Goal: Information Seeking & Learning: Compare options

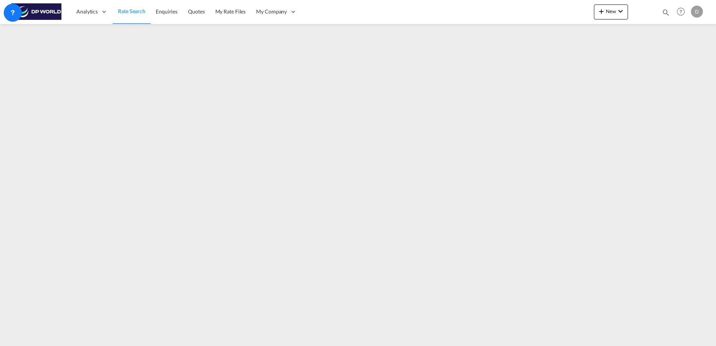
click at [129, 12] on span "Rate Search" at bounding box center [131, 11] width 27 height 6
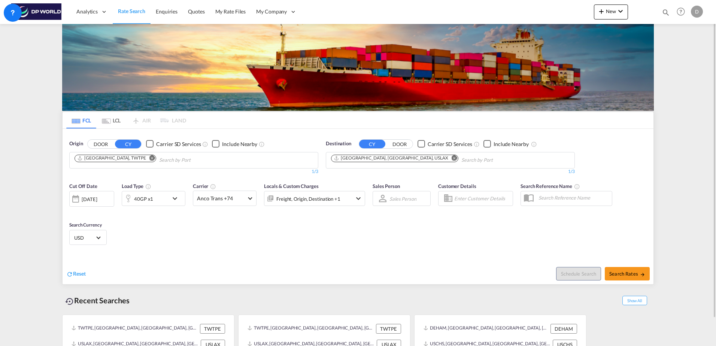
click at [165, 197] on div "40GP x1" at bounding box center [145, 198] width 46 height 15
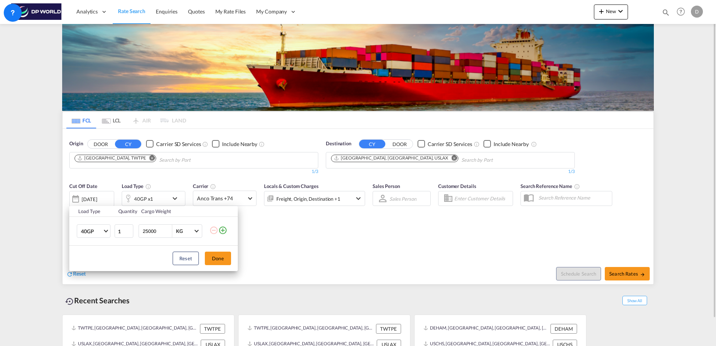
drag, startPoint x: 275, startPoint y: 241, endPoint x: 253, endPoint y: 238, distance: 22.6
click at [276, 241] on div "Load Type Quantity Cargo Weight 40GP 20GP 40GP 40HC 45HC 20RE 40RE 40HR 20OT 40…" at bounding box center [358, 173] width 716 height 346
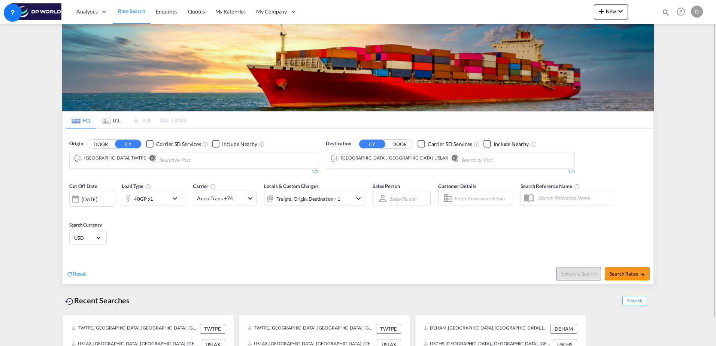
click at [94, 202] on div "[DATE]" at bounding box center [89, 199] width 15 height 7
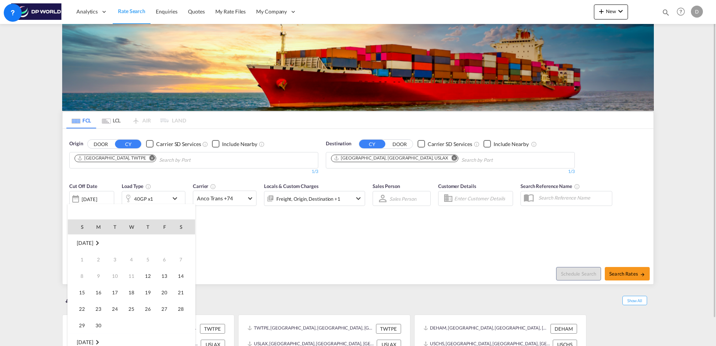
scroll to position [298, 0]
click at [167, 259] on span "12" at bounding box center [164, 276] width 15 height 15
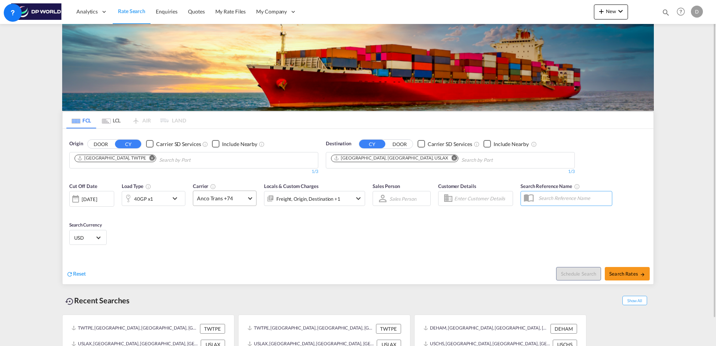
click at [235, 195] on span "Anco Trans +74" at bounding box center [221, 198] width 49 height 7
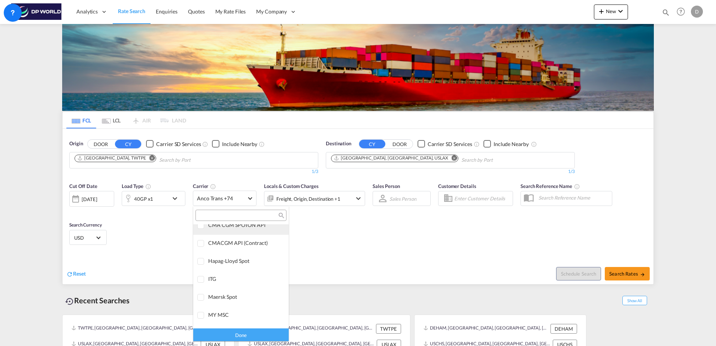
scroll to position [0, 0]
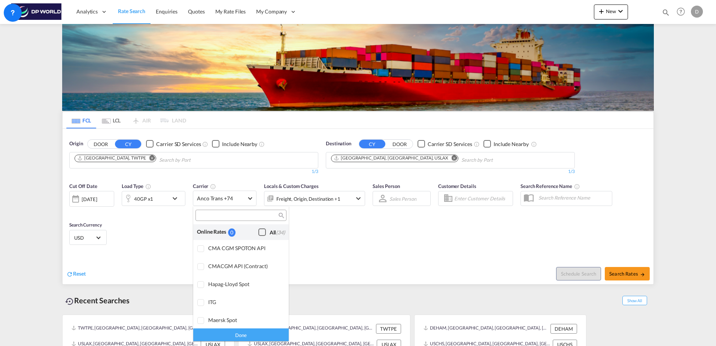
click at [259, 231] on div "Checkbox No Ink" at bounding box center [261, 231] width 7 height 7
click at [249, 259] on div "Done" at bounding box center [241, 334] width 96 height 13
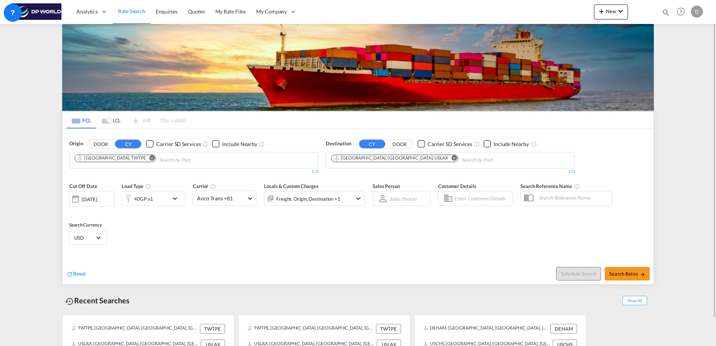
click at [452, 158] on md-icon "Remove" at bounding box center [455, 158] width 6 height 6
click at [149, 159] on md-icon "Remove" at bounding box center [152, 158] width 6 height 6
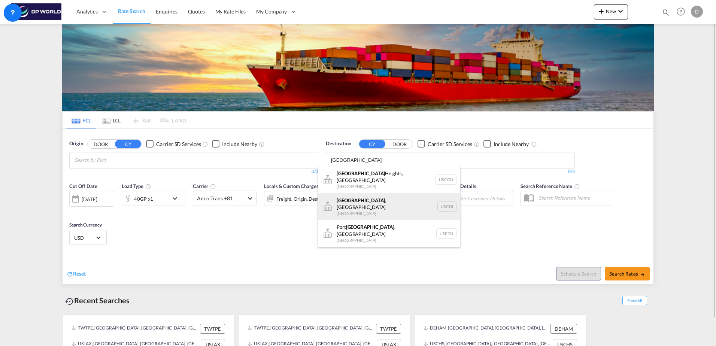
type input "[GEOGRAPHIC_DATA]"
drag, startPoint x: 368, startPoint y: 199, endPoint x: 357, endPoint y: 211, distance: 15.6
click at [367, 199] on div "[GEOGRAPHIC_DATA] , [GEOGRAPHIC_DATA] [GEOGRAPHIC_DATA] [GEOGRAPHIC_DATA]" at bounding box center [389, 206] width 142 height 27
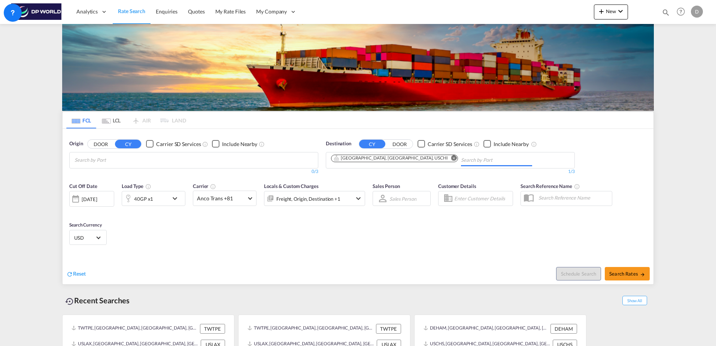
click at [146, 159] on md-chips-wrap "Chips container with autocompletion. Enter the text area, type text to search, …" at bounding box center [110, 159] width 75 height 14
click at [78, 161] on input "alaga" at bounding box center [110, 160] width 71 height 12
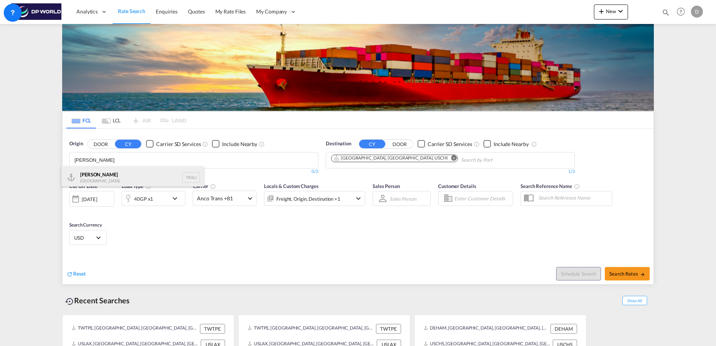
type input "[PERSON_NAME]"
click at [155, 182] on div "[PERSON_NAME] Turkey TRALI" at bounding box center [132, 177] width 142 height 22
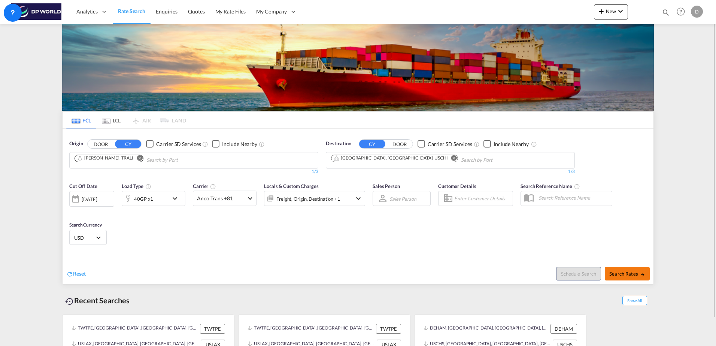
click at [482, 259] on span "Search Rates" at bounding box center [627, 274] width 36 height 6
type input "TRALI to USCHI / [DATE]"
